Goal: Information Seeking & Learning: Compare options

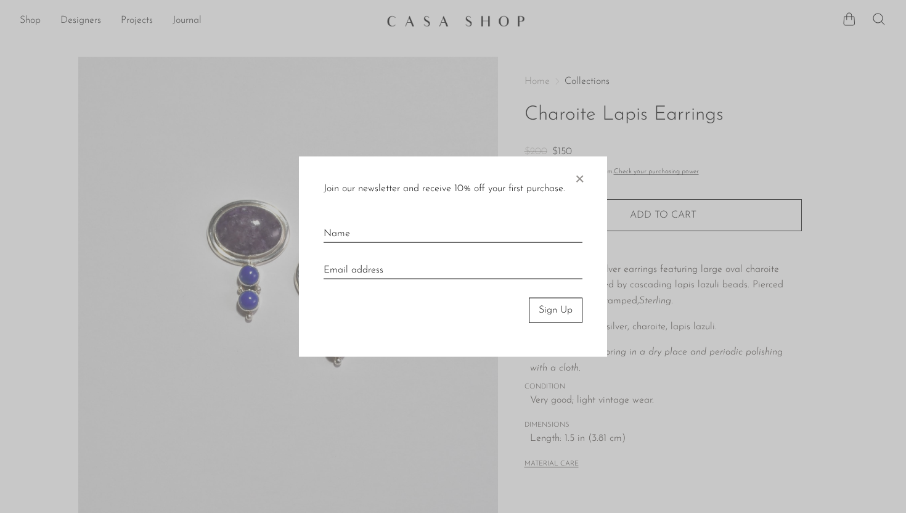
click at [583, 180] on span "×" at bounding box center [579, 176] width 12 height 39
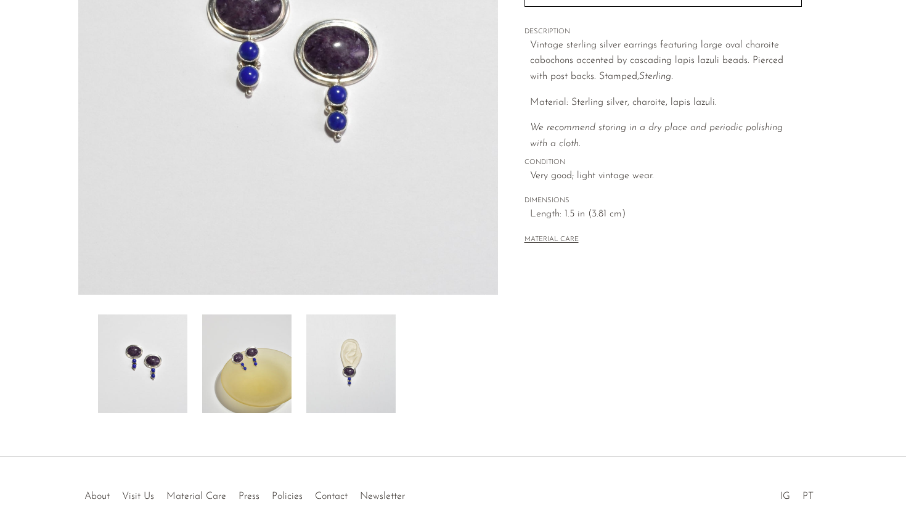
scroll to position [227, 0]
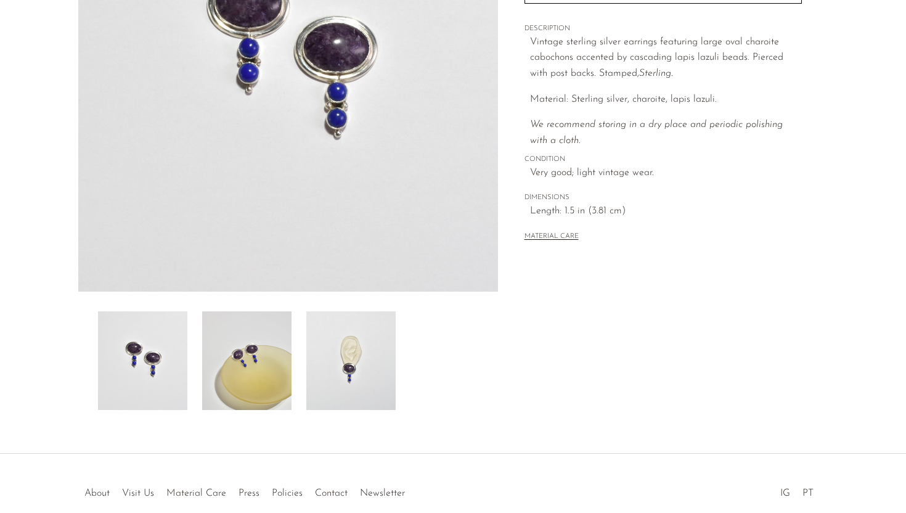
click at [348, 367] on img at bounding box center [350, 360] width 89 height 99
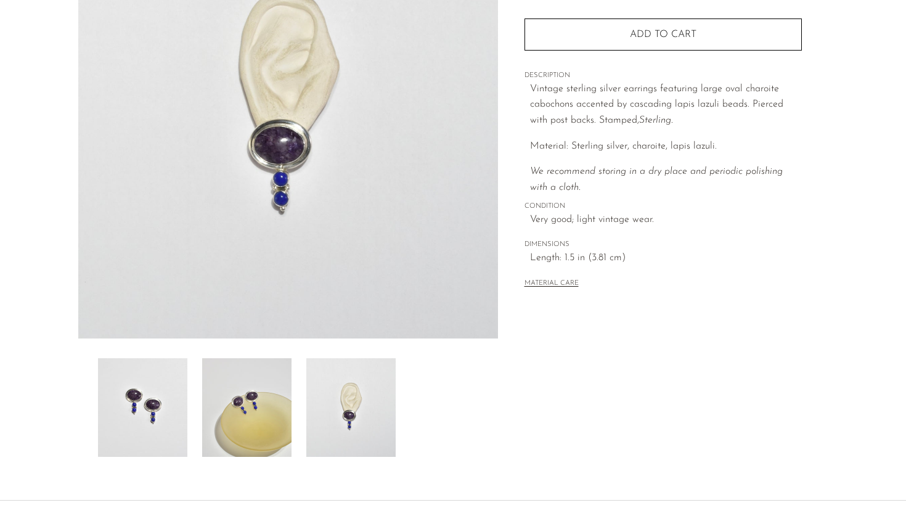
scroll to position [163, 0]
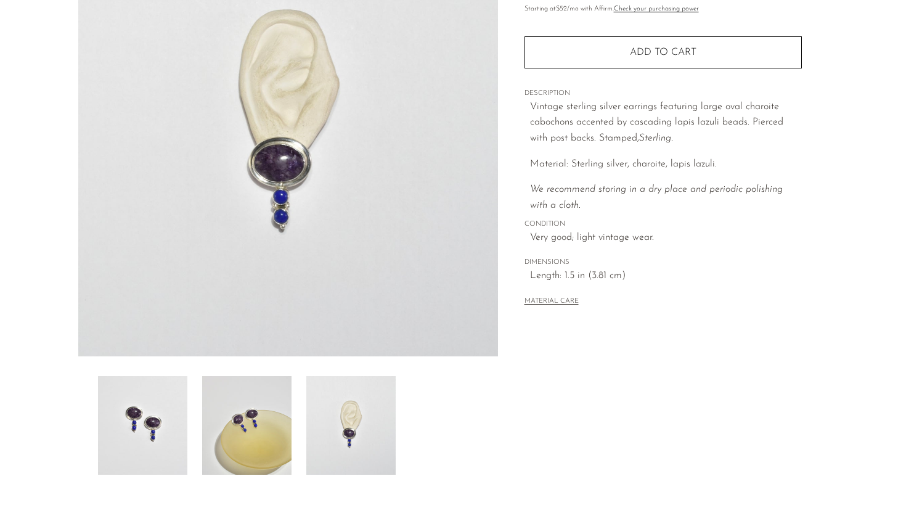
click at [270, 415] on img at bounding box center [246, 425] width 89 height 99
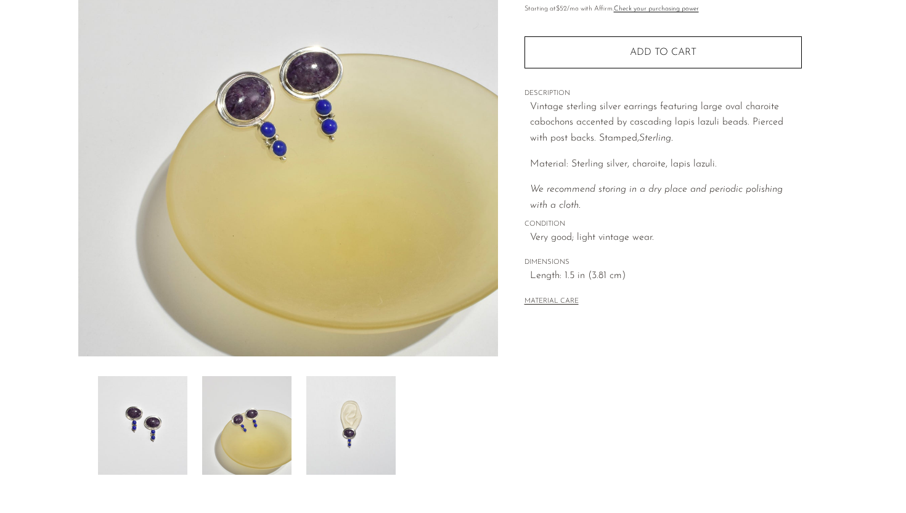
click at [141, 430] on img at bounding box center [142, 425] width 89 height 99
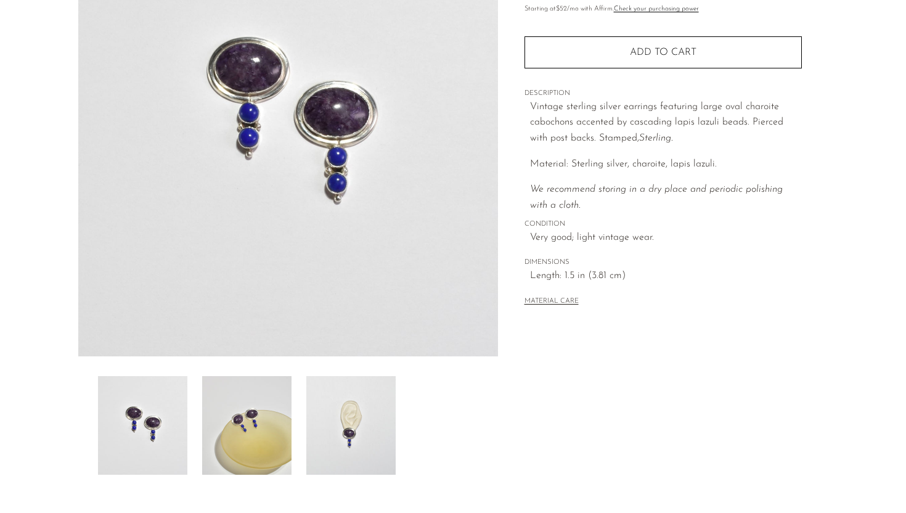
click at [390, 430] on img at bounding box center [350, 425] width 89 height 99
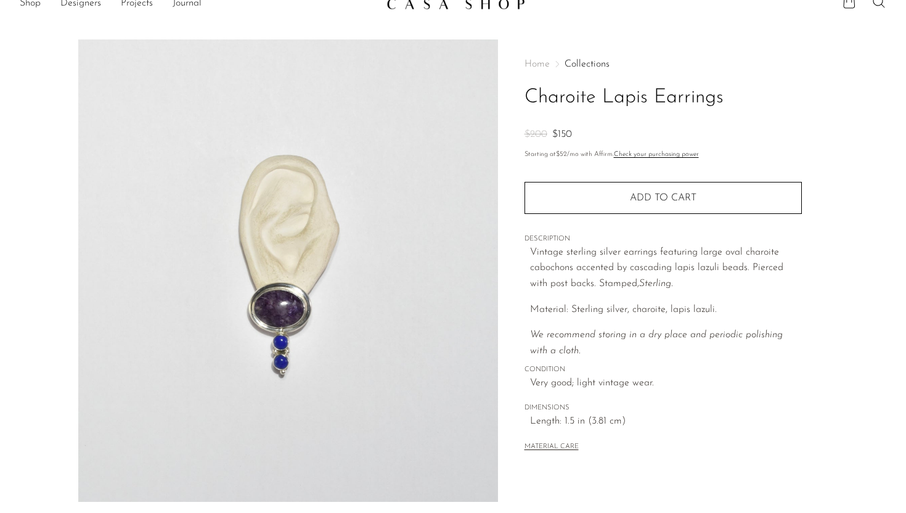
scroll to position [0, 0]
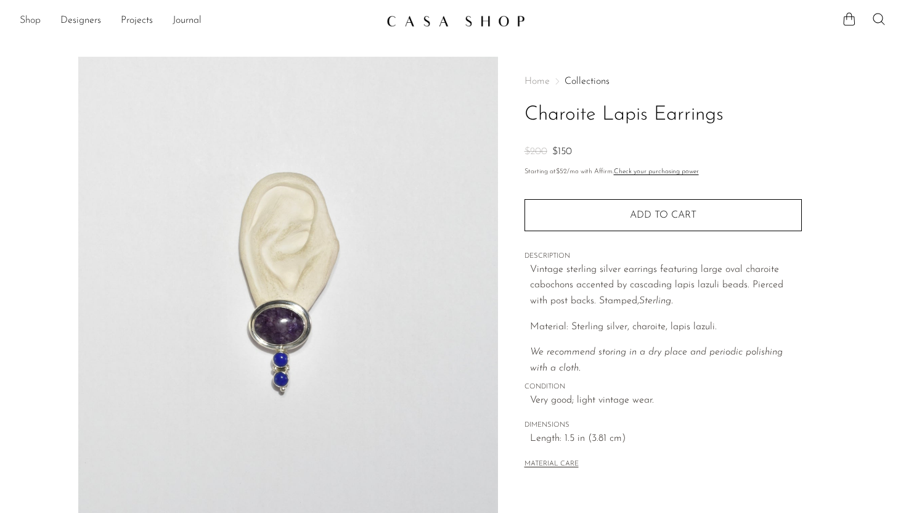
click at [29, 21] on link "Shop" at bounding box center [30, 21] width 21 height 16
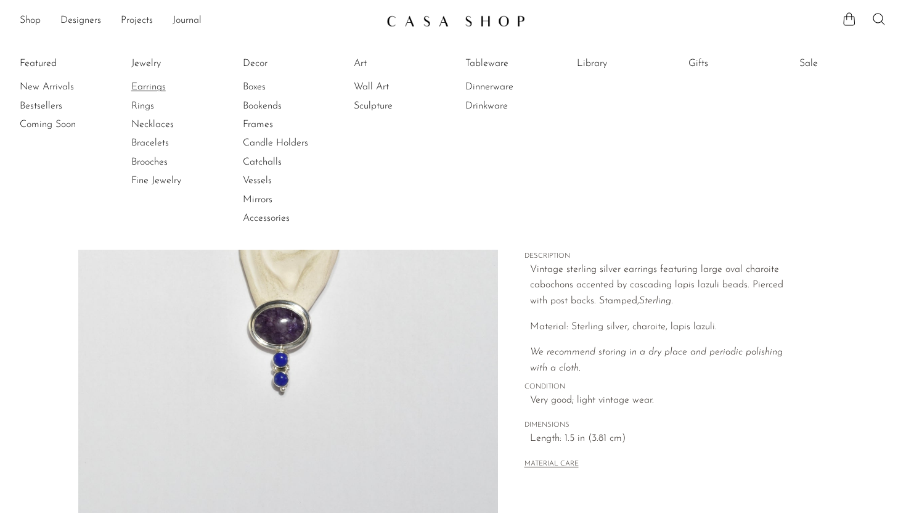
click at [142, 85] on link "Earrings" at bounding box center [177, 87] width 92 height 14
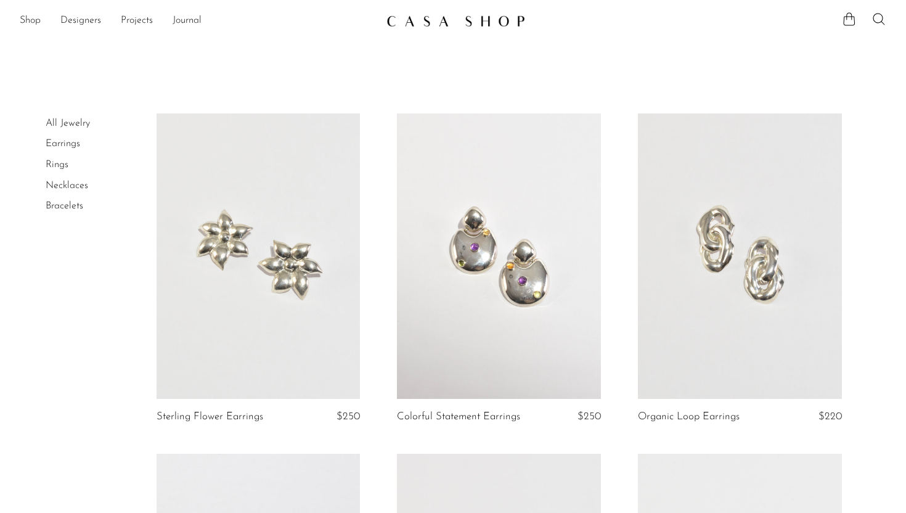
click at [728, 325] on link at bounding box center [740, 255] width 204 height 285
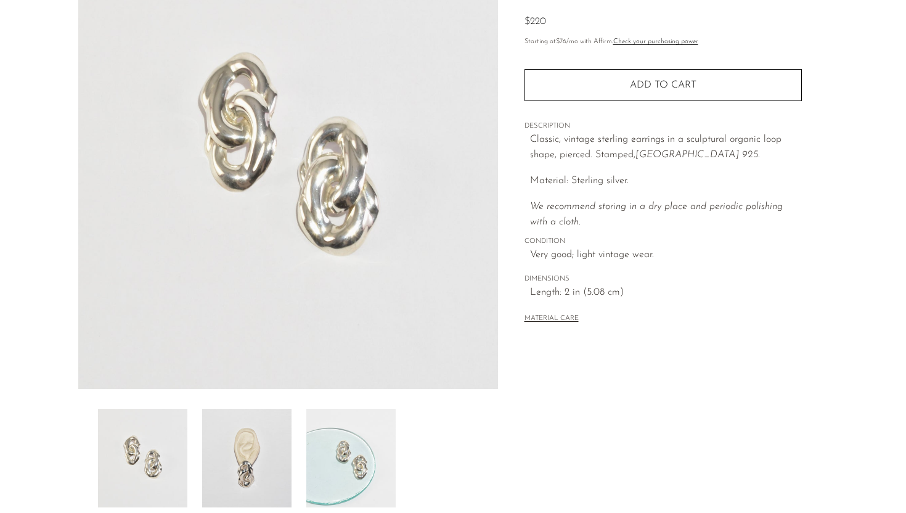
scroll to position [290, 0]
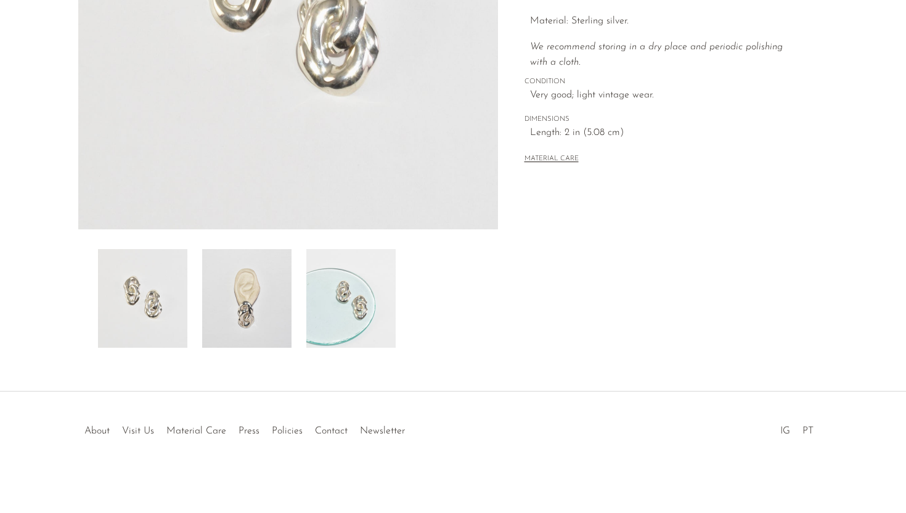
click at [239, 322] on img at bounding box center [246, 298] width 89 height 99
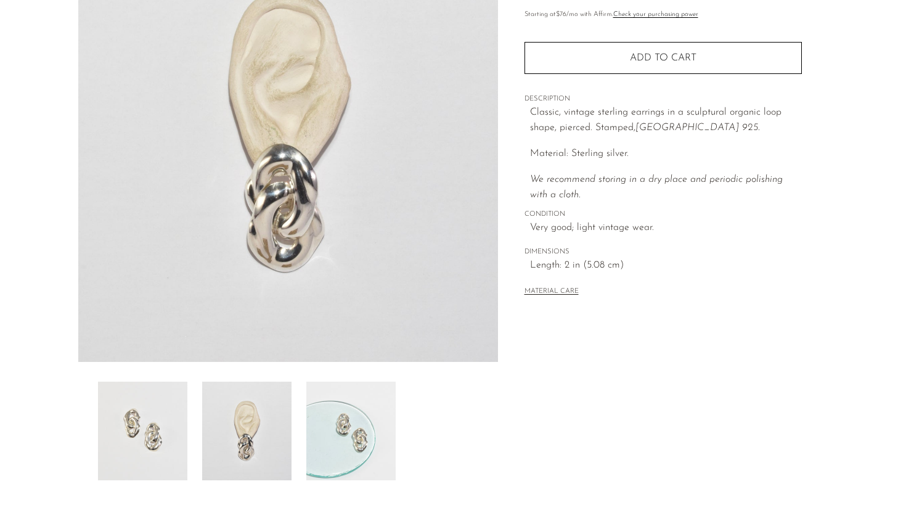
scroll to position [109, 0]
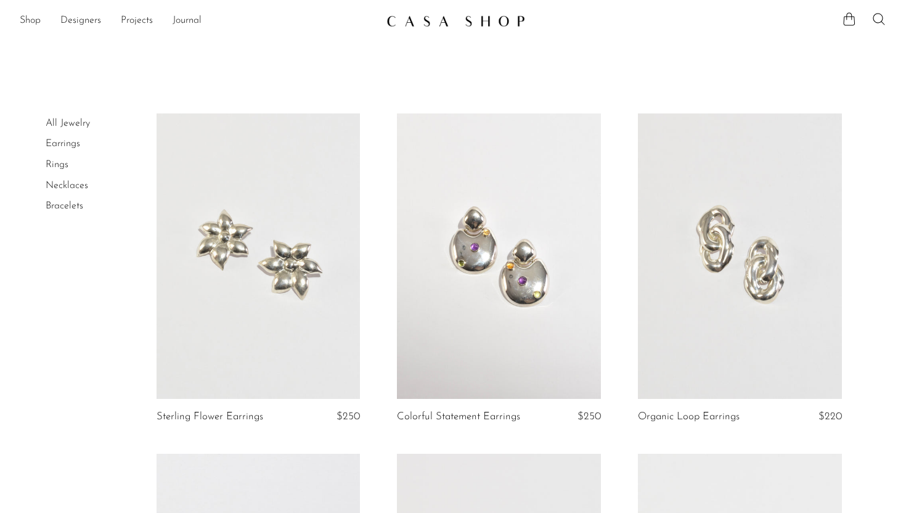
click at [253, 335] on link at bounding box center [259, 255] width 204 height 285
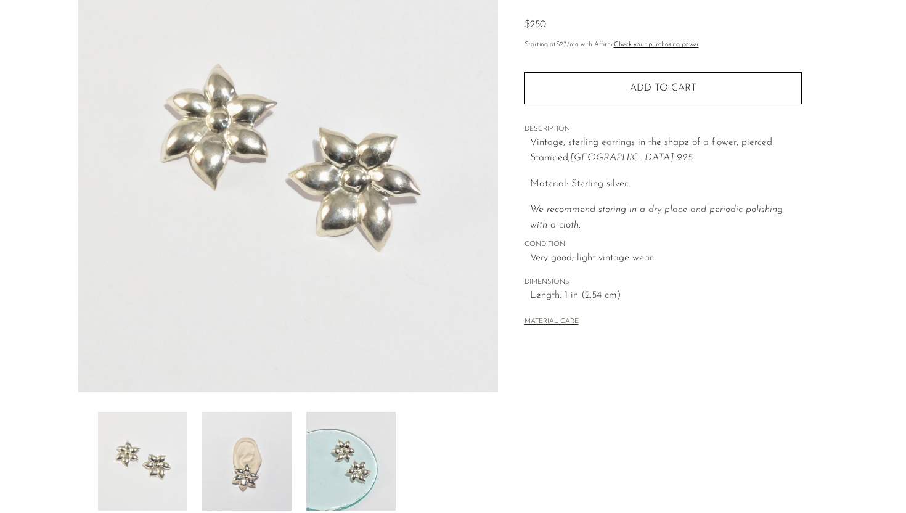
scroll to position [290, 0]
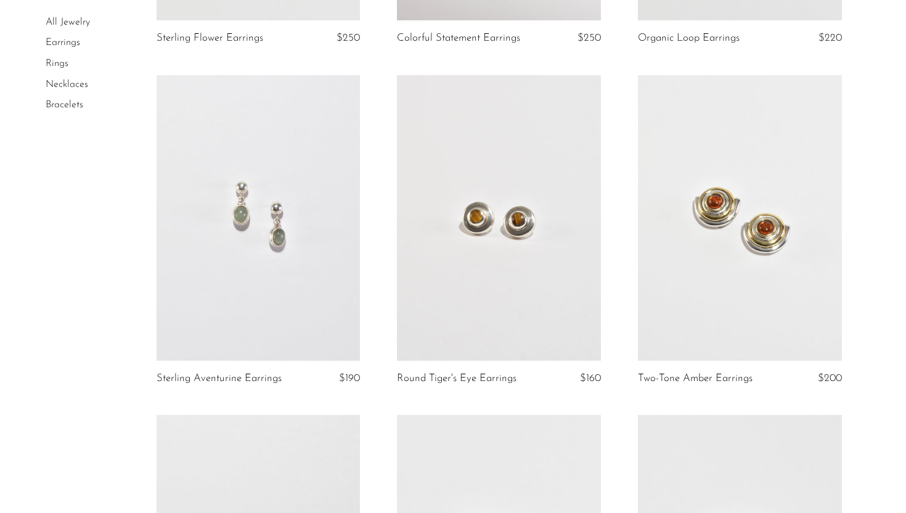
scroll to position [379, 0]
click at [495, 324] on link at bounding box center [499, 217] width 204 height 285
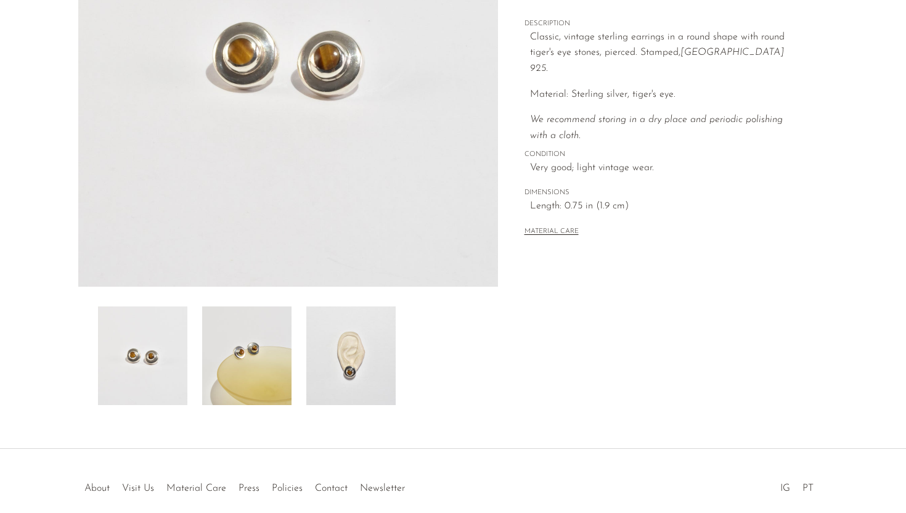
scroll to position [290, 0]
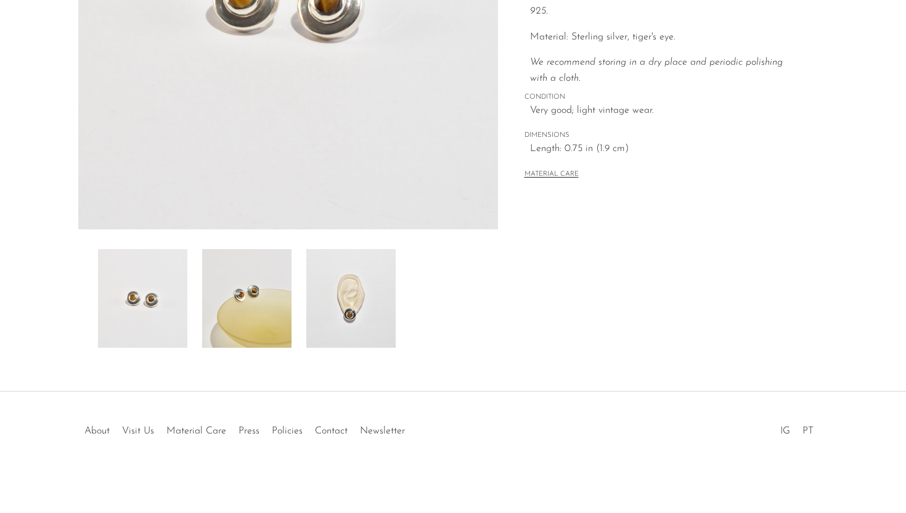
click at [362, 300] on img at bounding box center [350, 298] width 89 height 99
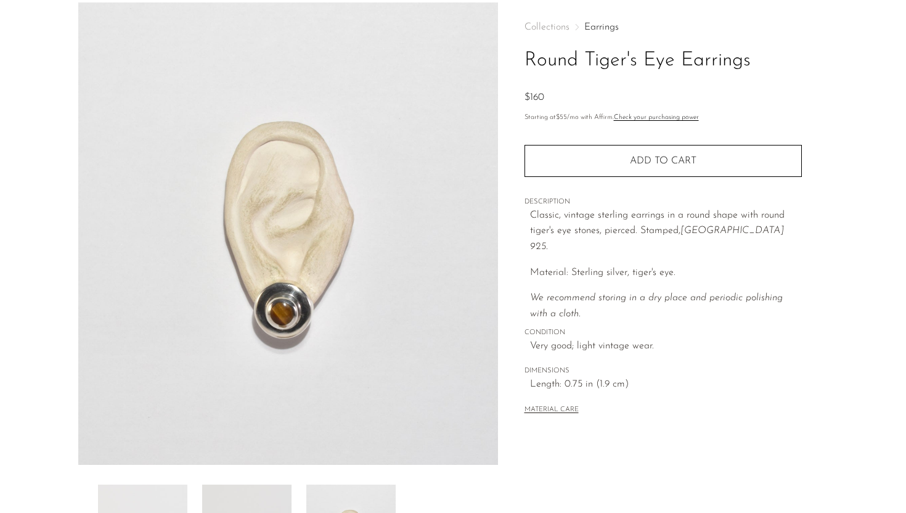
scroll to position [51, 0]
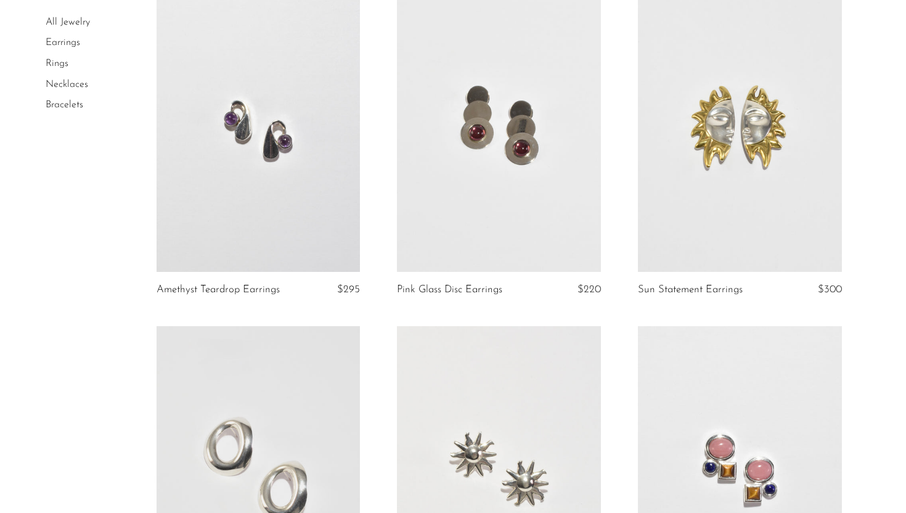
scroll to position [811, 0]
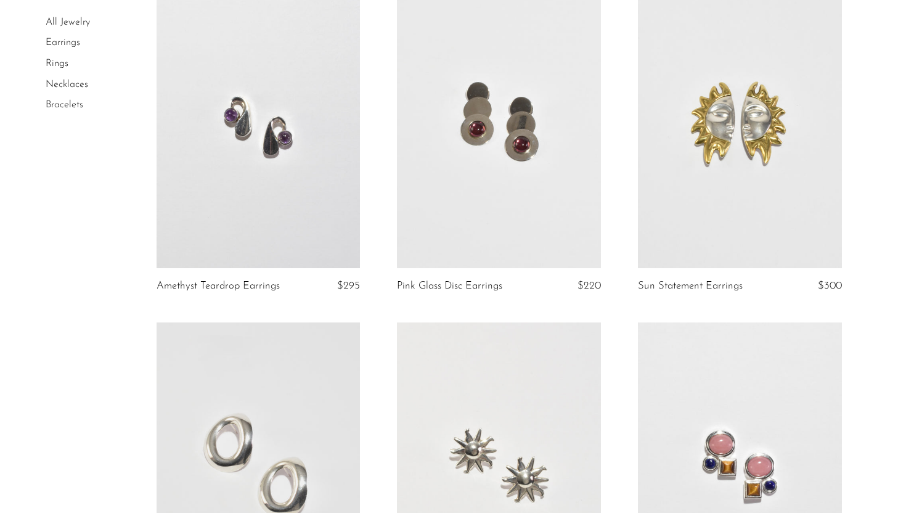
click at [499, 203] on link at bounding box center [499, 124] width 204 height 285
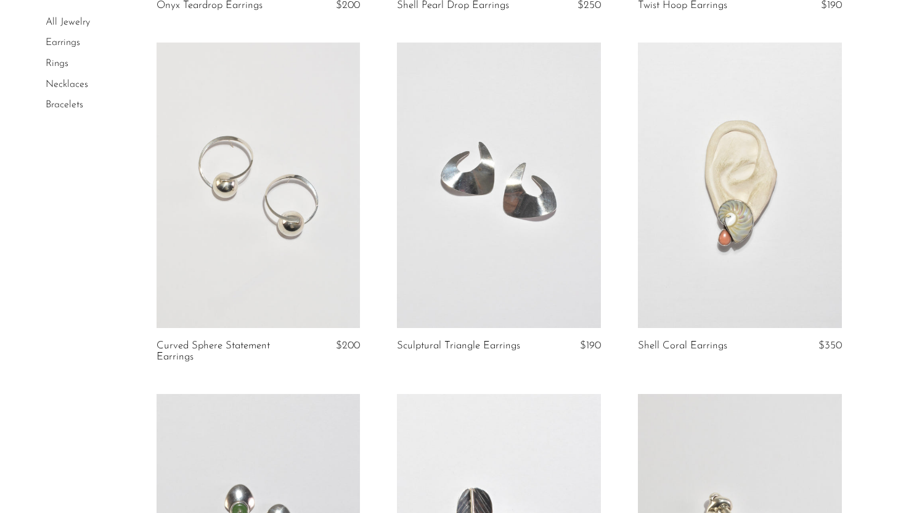
scroll to position [2139, 0]
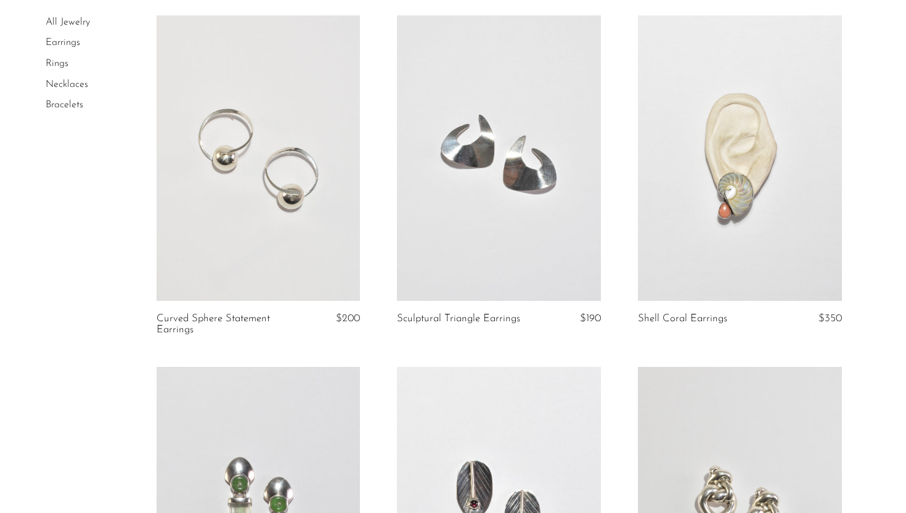
click at [514, 254] on link at bounding box center [499, 157] width 204 height 285
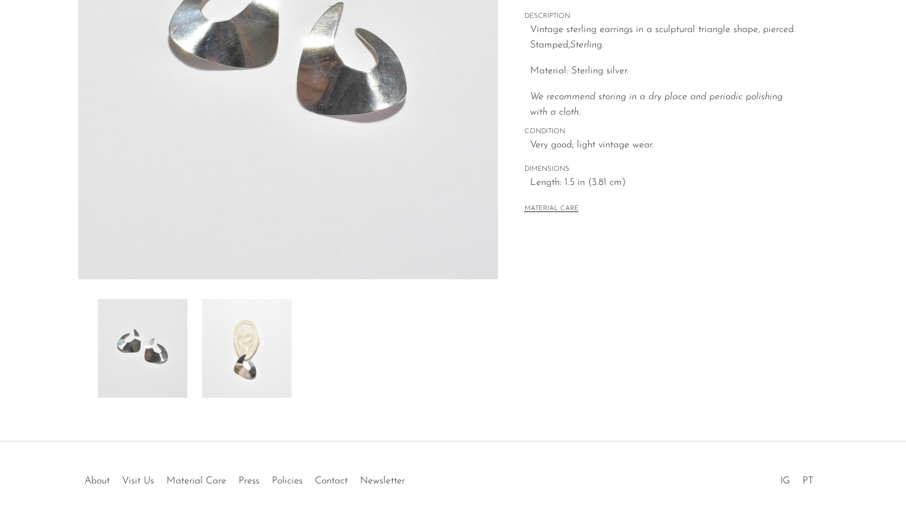
scroll to position [277, 0]
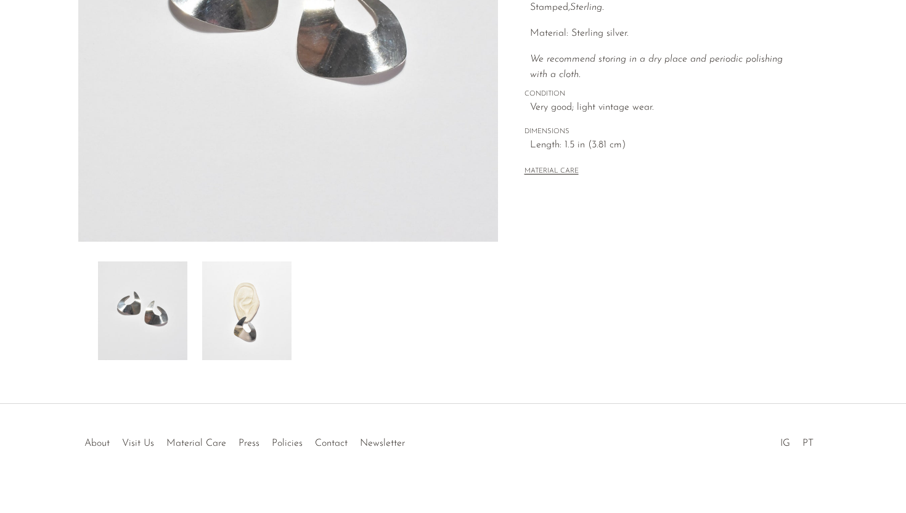
click at [255, 340] on img at bounding box center [246, 310] width 89 height 99
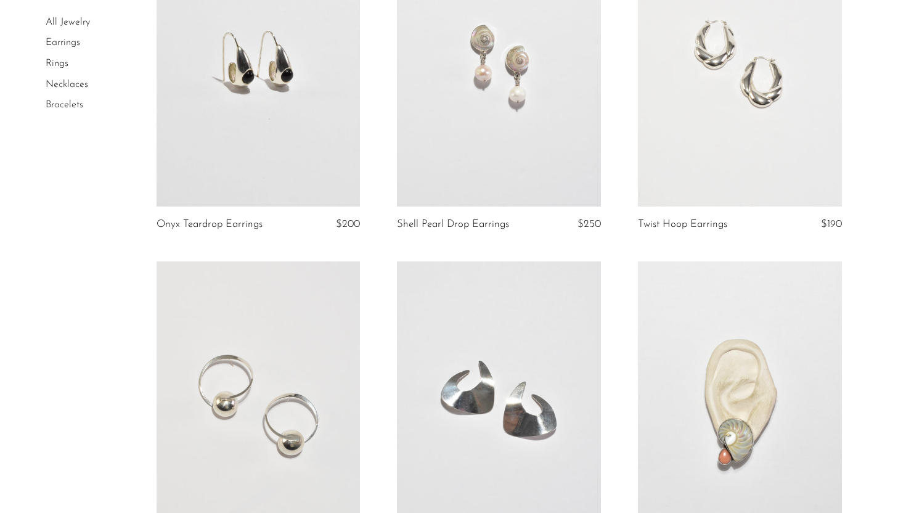
scroll to position [1712, 0]
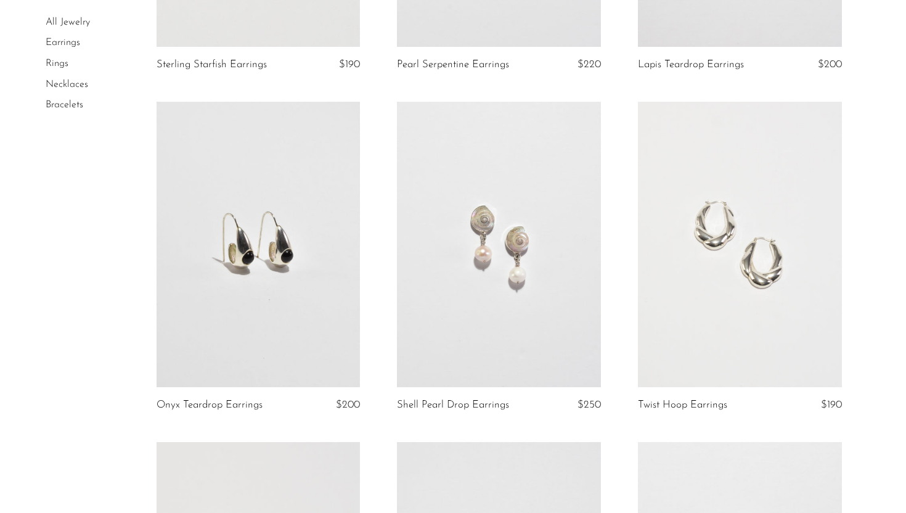
click at [58, 65] on link "Rings" at bounding box center [57, 64] width 23 height 10
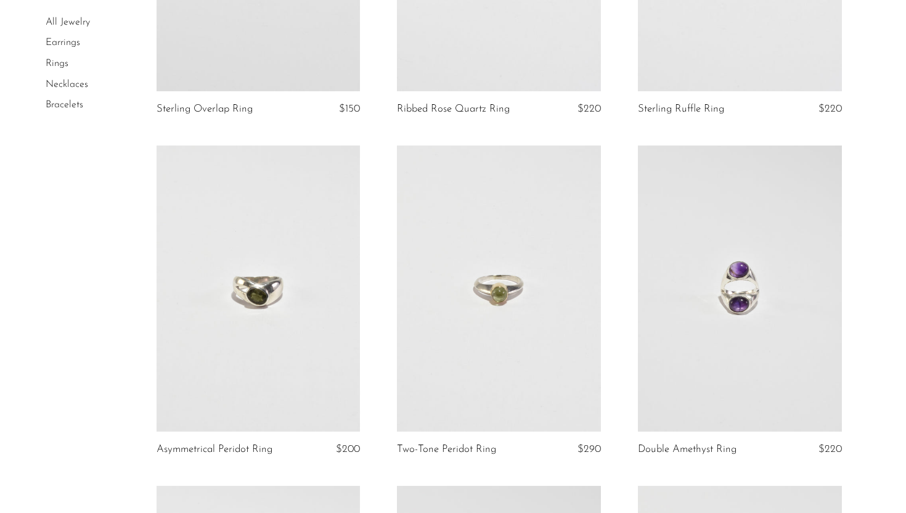
scroll to position [1682, 0]
click at [308, 333] on link at bounding box center [259, 286] width 204 height 285
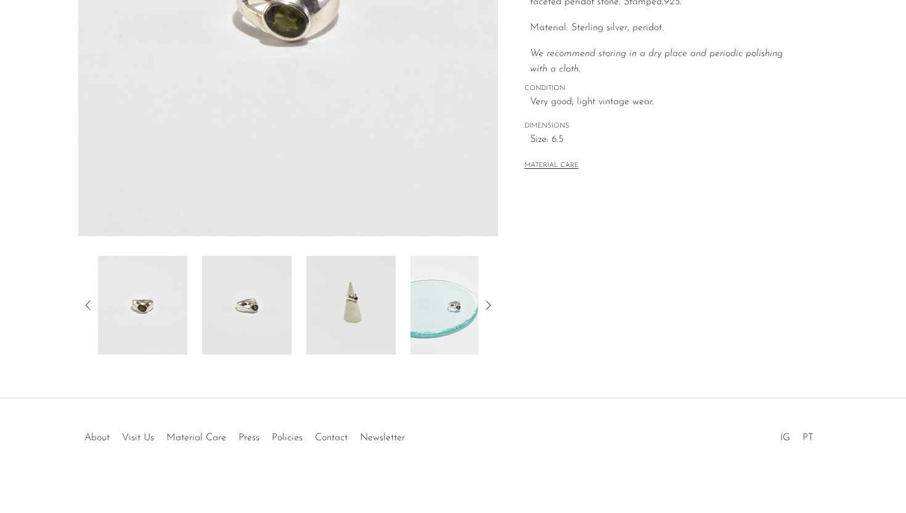
scroll to position [290, 0]
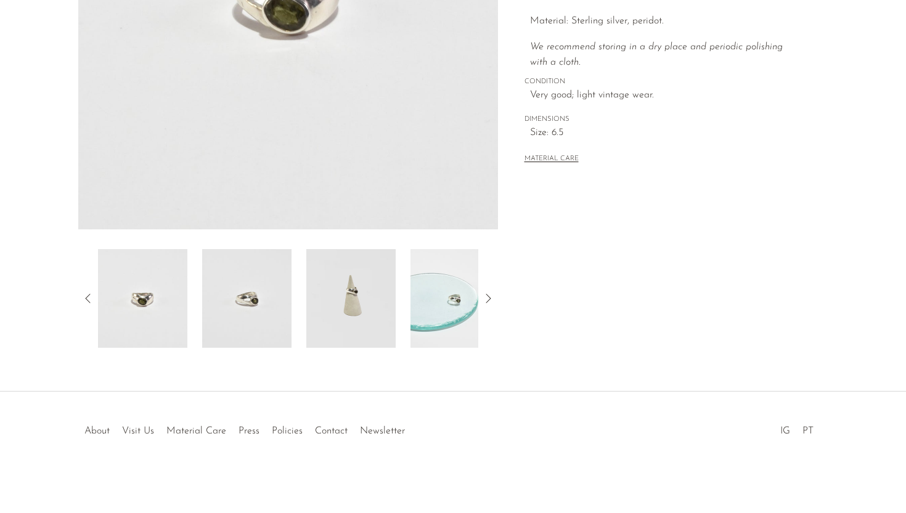
click at [372, 313] on img at bounding box center [350, 298] width 89 height 99
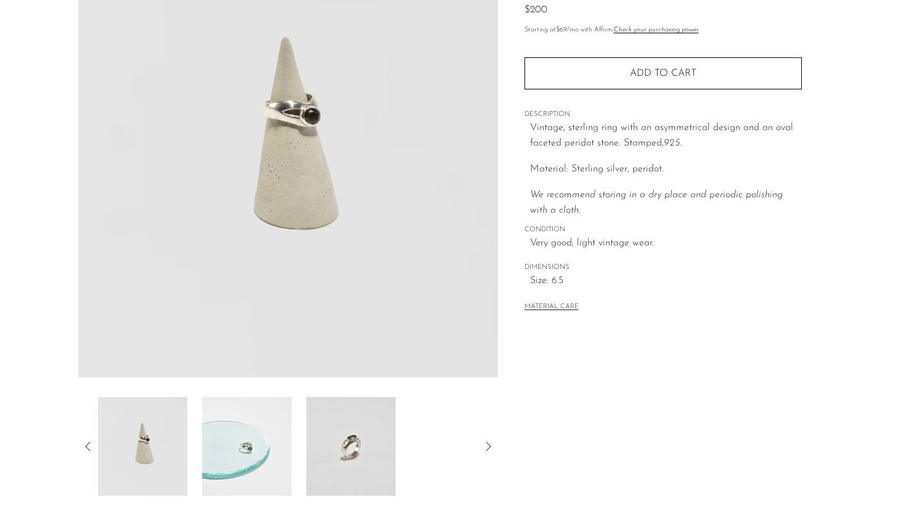
scroll to position [112, 0]
